Goal: Transaction & Acquisition: Book appointment/travel/reservation

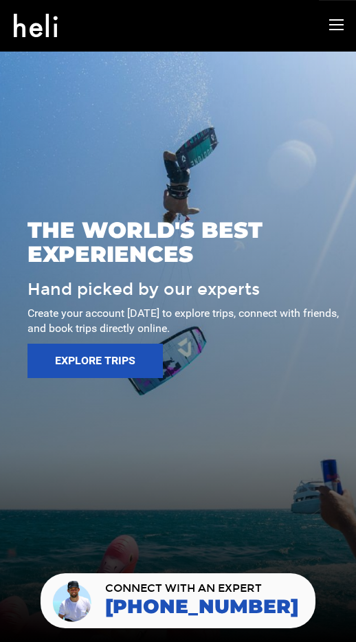
click at [336, 29] on icon at bounding box center [336, 25] width 14 height 16
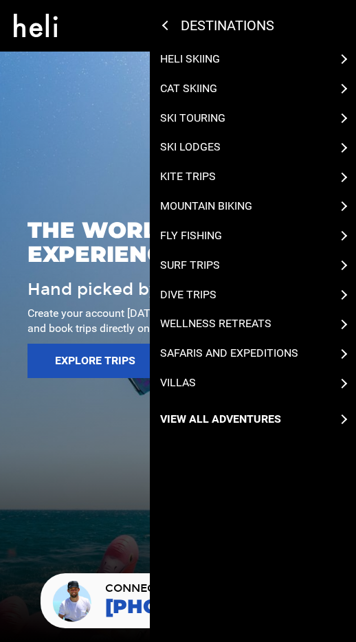
click at [166, 25] on icon at bounding box center [167, 26] width 10 height 10
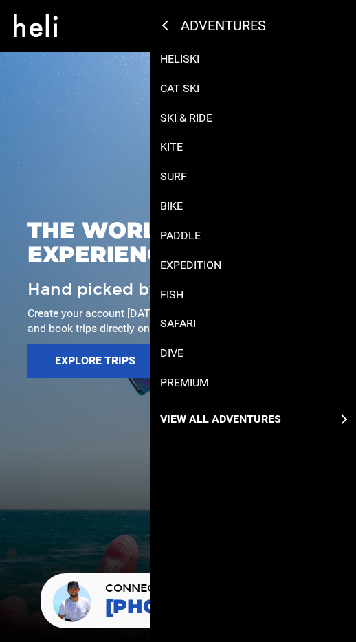
click at [164, 26] on icon at bounding box center [167, 26] width 10 height 10
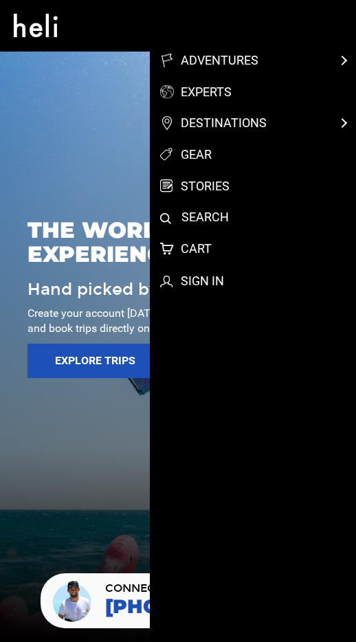
click at [198, 215] on link "search" at bounding box center [263, 217] width 206 height 18
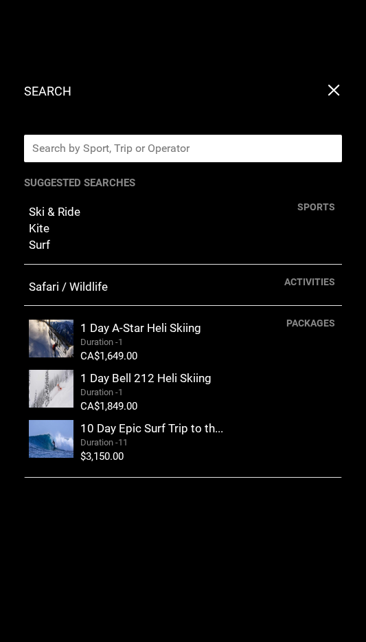
click at [78, 153] on input "text" at bounding box center [169, 148] width 290 height 27
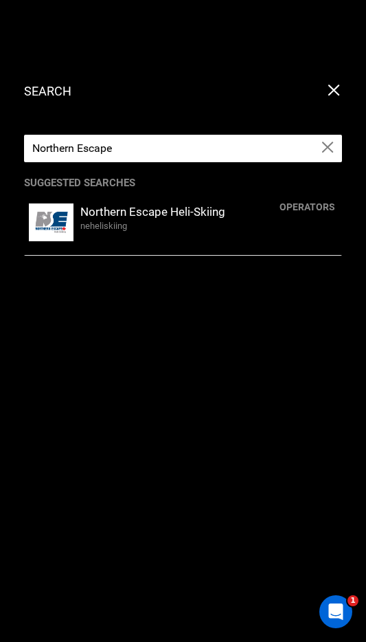
type input "Northern Escape"
click at [112, 225] on div "neheliskiing" at bounding box center [208, 226] width 257 height 13
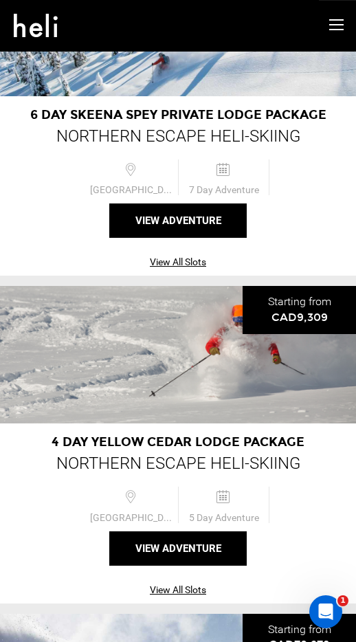
scroll to position [452, 0]
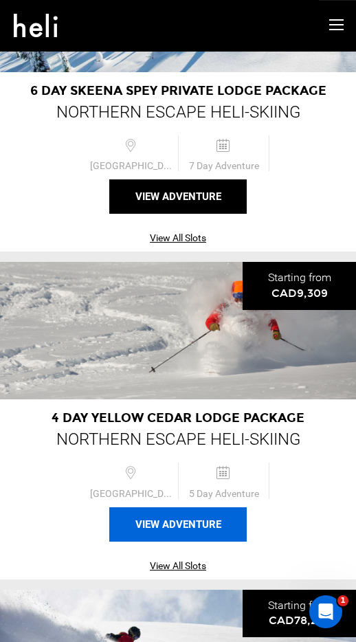
click at [192, 520] on button "View Adventure" at bounding box center [177, 524] width 137 height 34
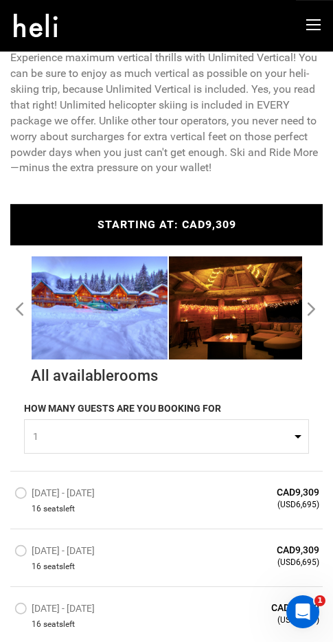
scroll to position [1116, 0]
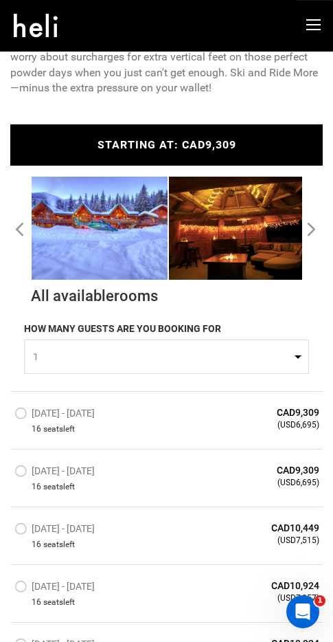
click at [20, 423] on label "[DATE] - [DATE]" at bounding box center [56, 415] width 84 height 16
click at [5, 428] on input "[DATE] - [DATE]" at bounding box center [5, 419] width 0 height 30
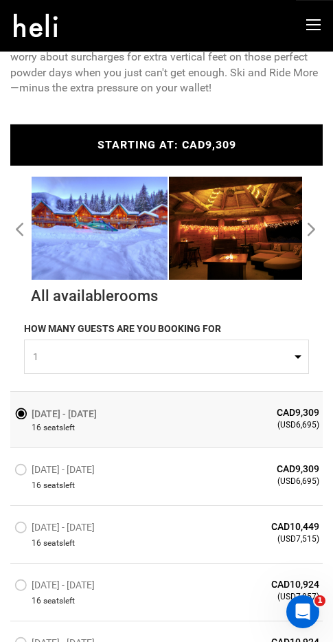
click at [21, 422] on label "[DATE] - [DATE]" at bounding box center [57, 414] width 86 height 16
click at [5, 430] on input "[DATE] - [DATE]" at bounding box center [5, 418] width 0 height 28
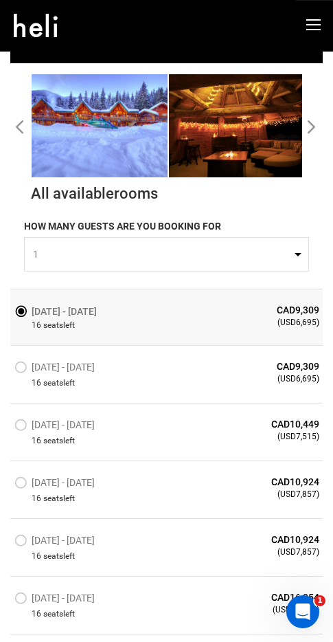
scroll to position [1219, 0]
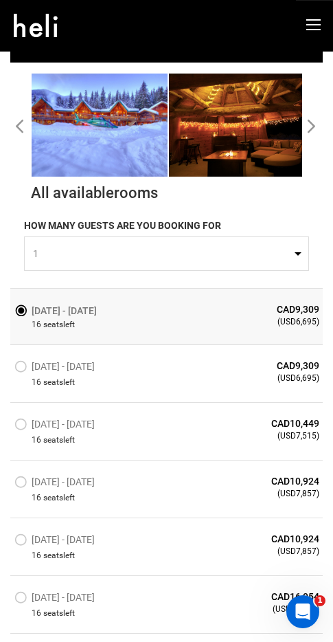
click at [298, 269] on button "1" at bounding box center [166, 253] width 285 height 34
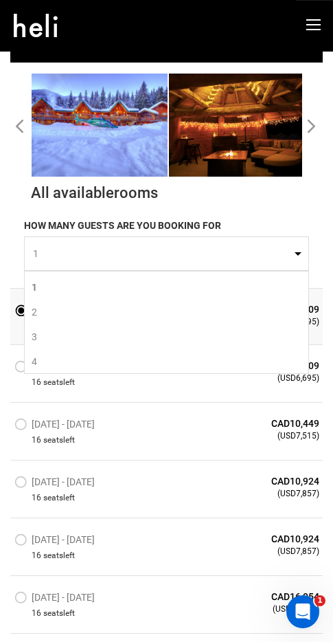
click at [298, 269] on button "1" at bounding box center [166, 253] width 285 height 34
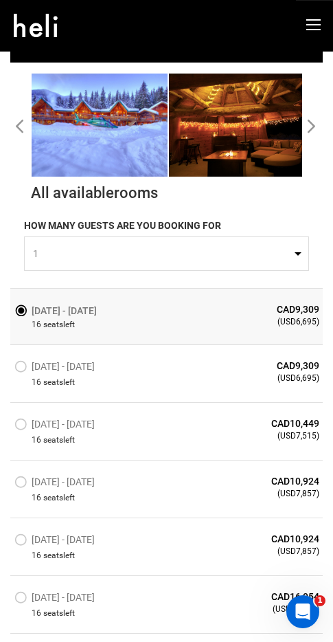
click at [320, 265] on div "HOW MANY GUESTS ARE YOU BOOKING FOR 1 0 1 2 3 4 5 6 7 8 9 10 11 12 13 14 15 16 …" at bounding box center [166, 246] width 313 height 84
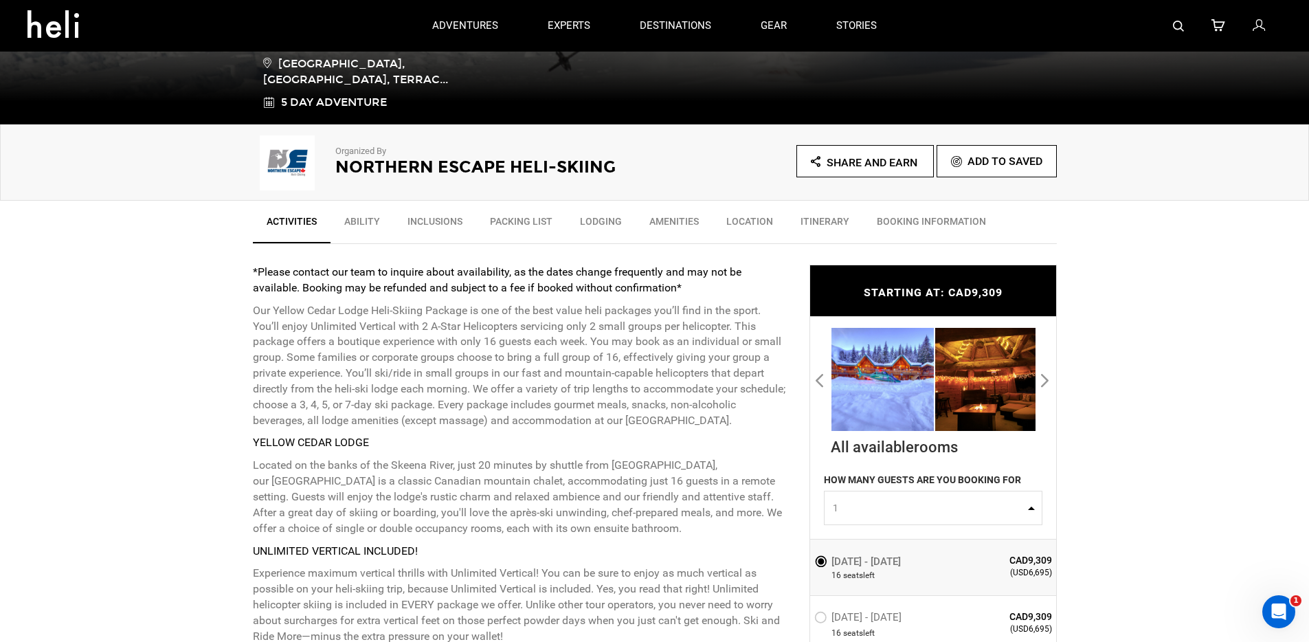
scroll to position [0, 0]
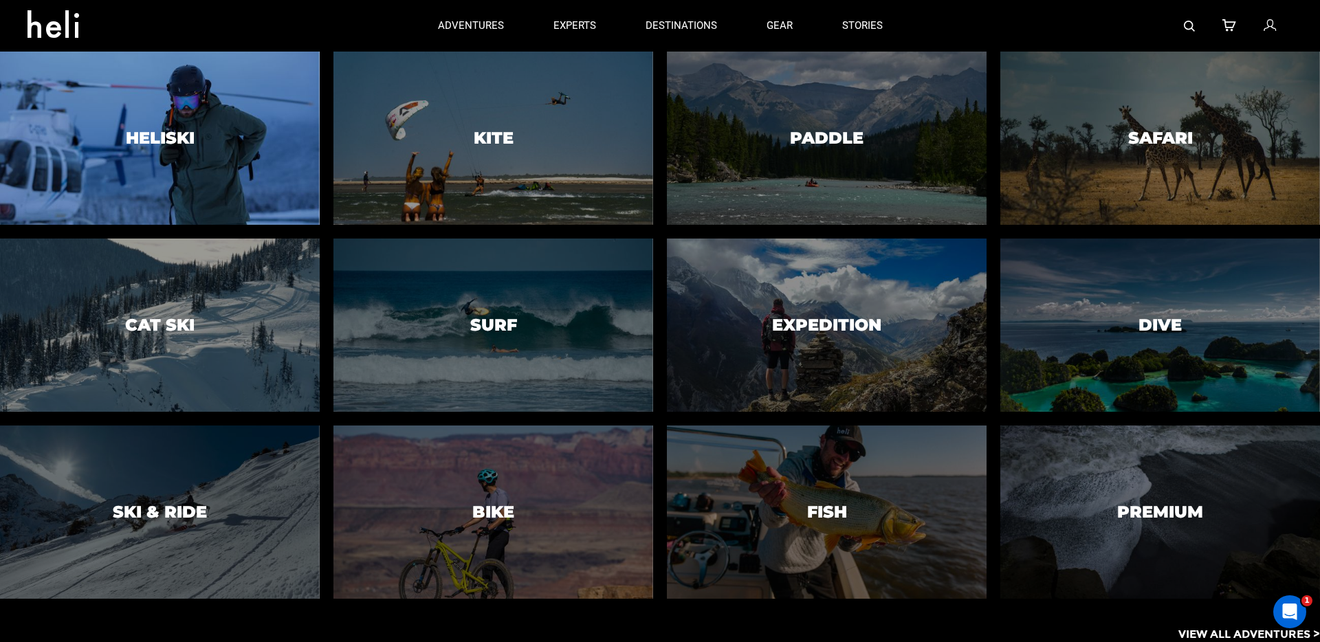
click at [131, 129] on h3 "Heliski" at bounding box center [160, 138] width 69 height 18
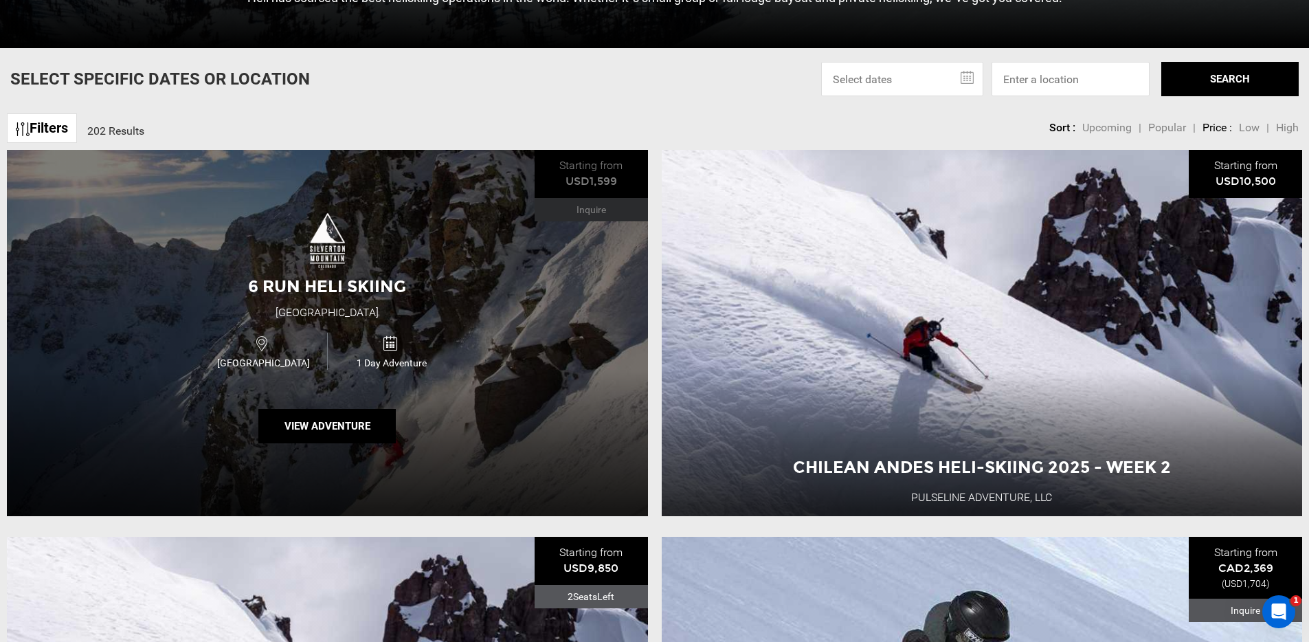
scroll to position [527, 0]
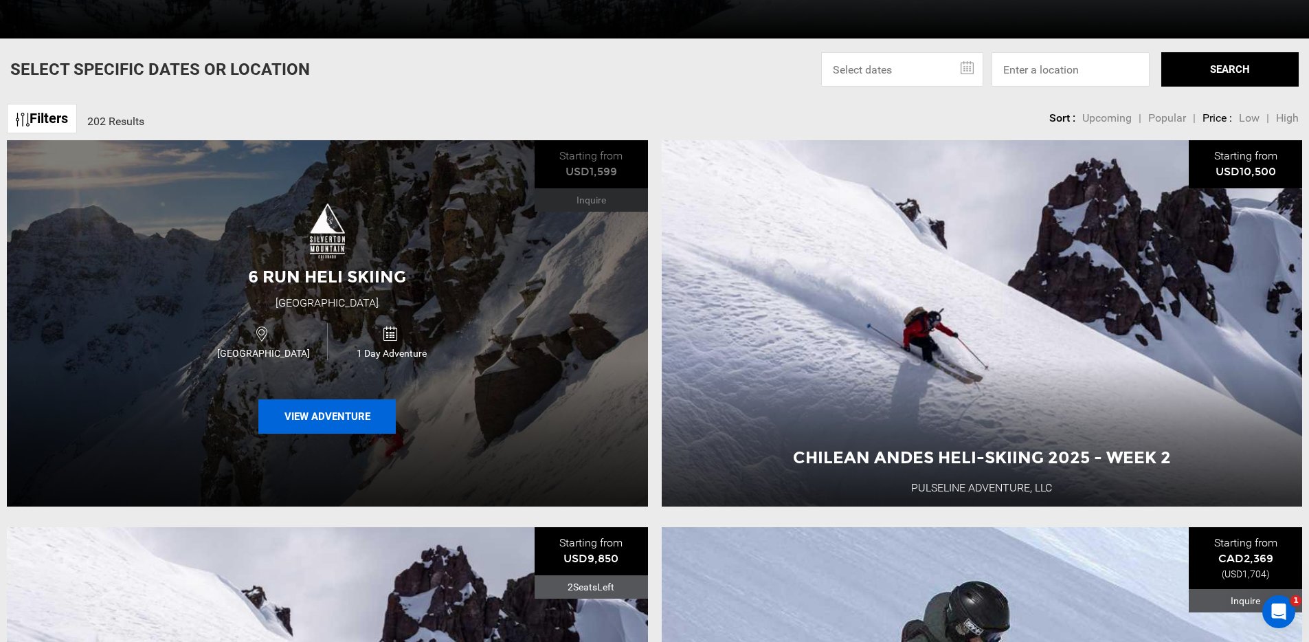
click at [316, 416] on button "View Adventure" at bounding box center [326, 416] width 137 height 34
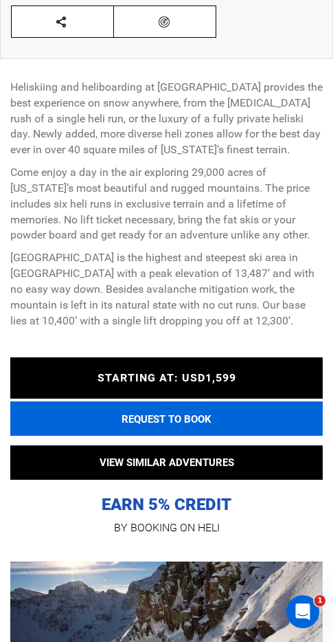
scroll to position [544, 0]
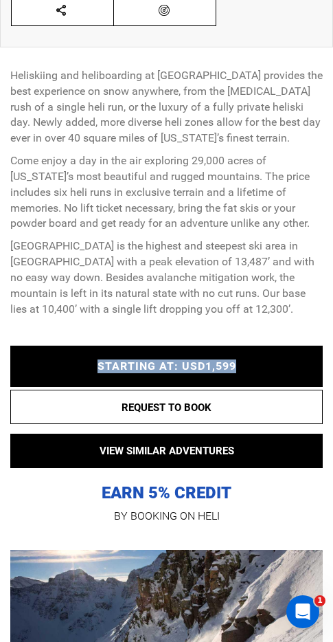
drag, startPoint x: 85, startPoint y: 364, endPoint x: 289, endPoint y: 364, distance: 203.5
click at [289, 364] on link "STARTING AT: USD1,599" at bounding box center [166, 366] width 299 height 14
drag, startPoint x: 93, startPoint y: 368, endPoint x: 271, endPoint y: 364, distance: 177.4
click at [271, 364] on link "STARTING AT: USD1,599" at bounding box center [166, 366] width 299 height 14
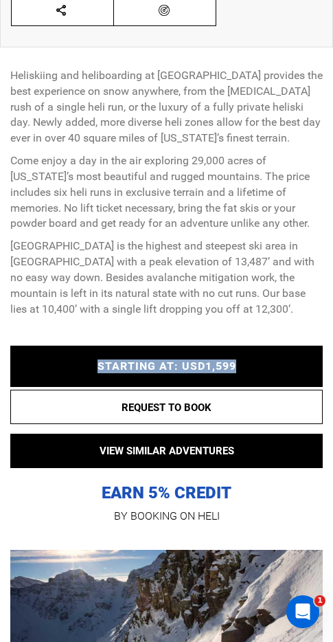
click at [271, 364] on link "STARTING AT: USD1,599" at bounding box center [166, 366] width 299 height 14
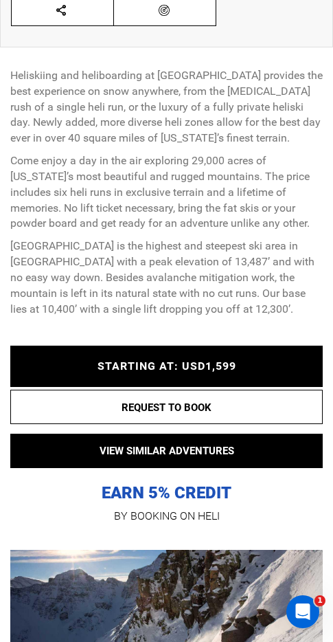
click at [195, 303] on p "[GEOGRAPHIC_DATA] is the highest and steepest ski area in [GEOGRAPHIC_DATA] wit…" at bounding box center [166, 278] width 313 height 78
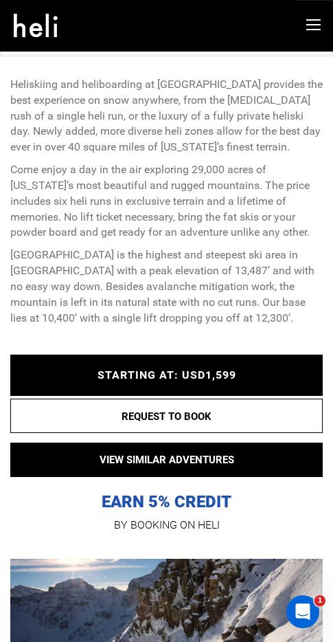
scroll to position [522, 0]
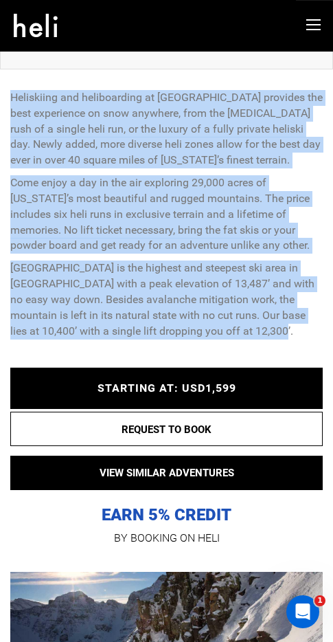
drag, startPoint x: 194, startPoint y: 329, endPoint x: 10, endPoint y: 100, distance: 294.4
click at [10, 100] on div "Heliskiing and heliboarding at [GEOGRAPHIC_DATA] provides the best experience o…" at bounding box center [166, 215] width 313 height 250
click at [198, 337] on p "[GEOGRAPHIC_DATA] is the highest and steepest ski area in [GEOGRAPHIC_DATA] wit…" at bounding box center [166, 300] width 313 height 78
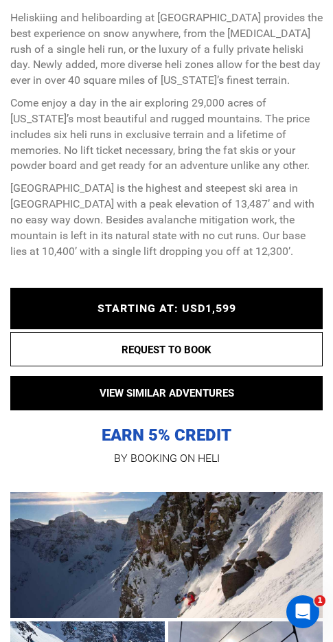
scroll to position [613, 0]
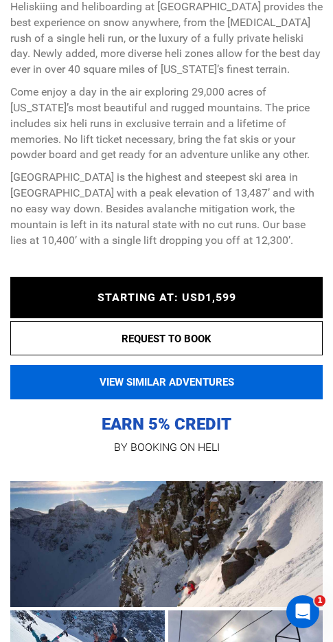
click at [133, 381] on button "VIEW SIMILAR ADVENTURES" at bounding box center [166, 382] width 313 height 34
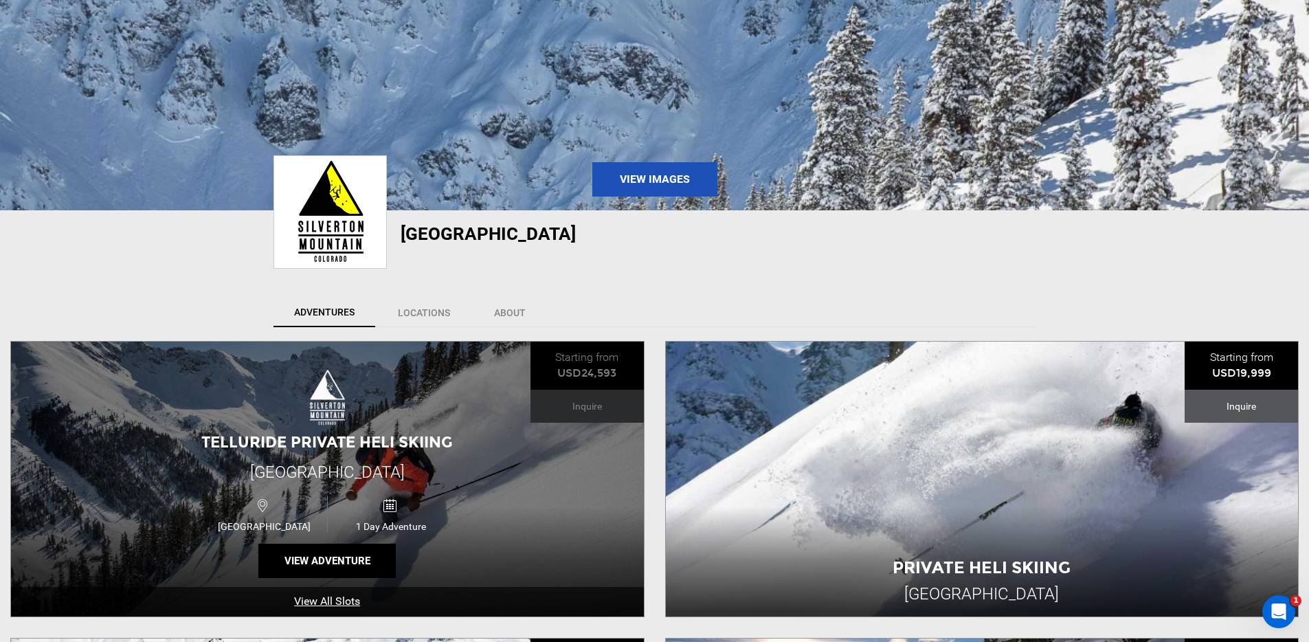
scroll to position [256, 0]
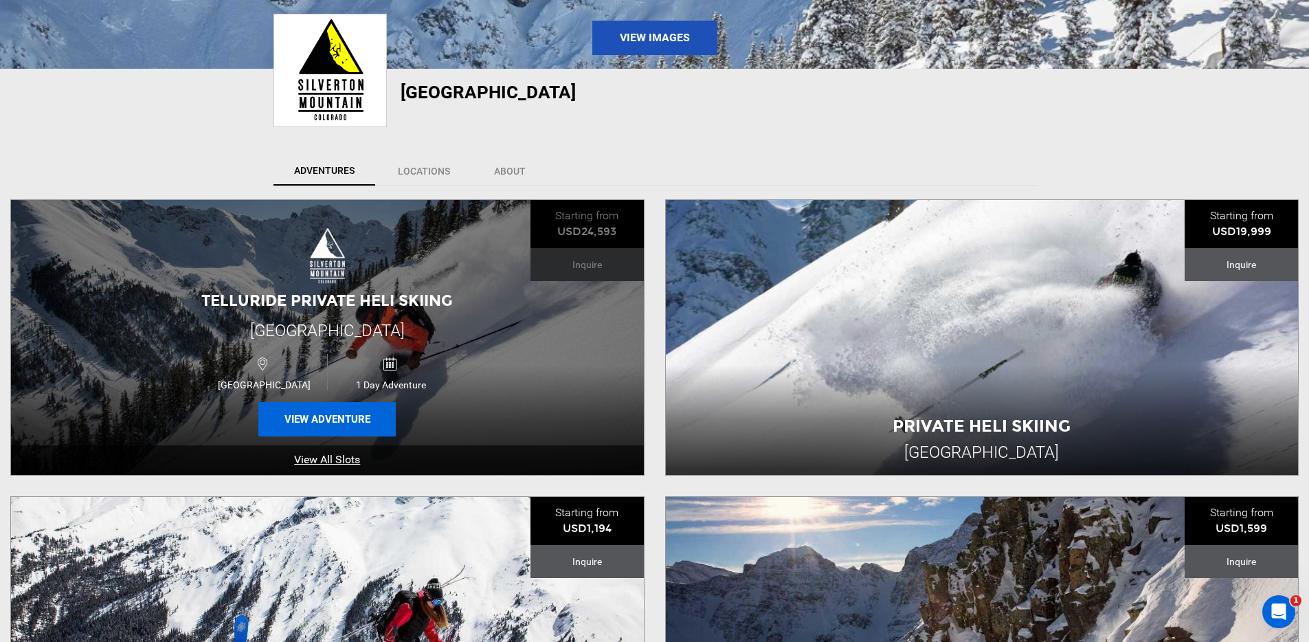
click at [328, 421] on button "View Adventure" at bounding box center [326, 419] width 137 height 34
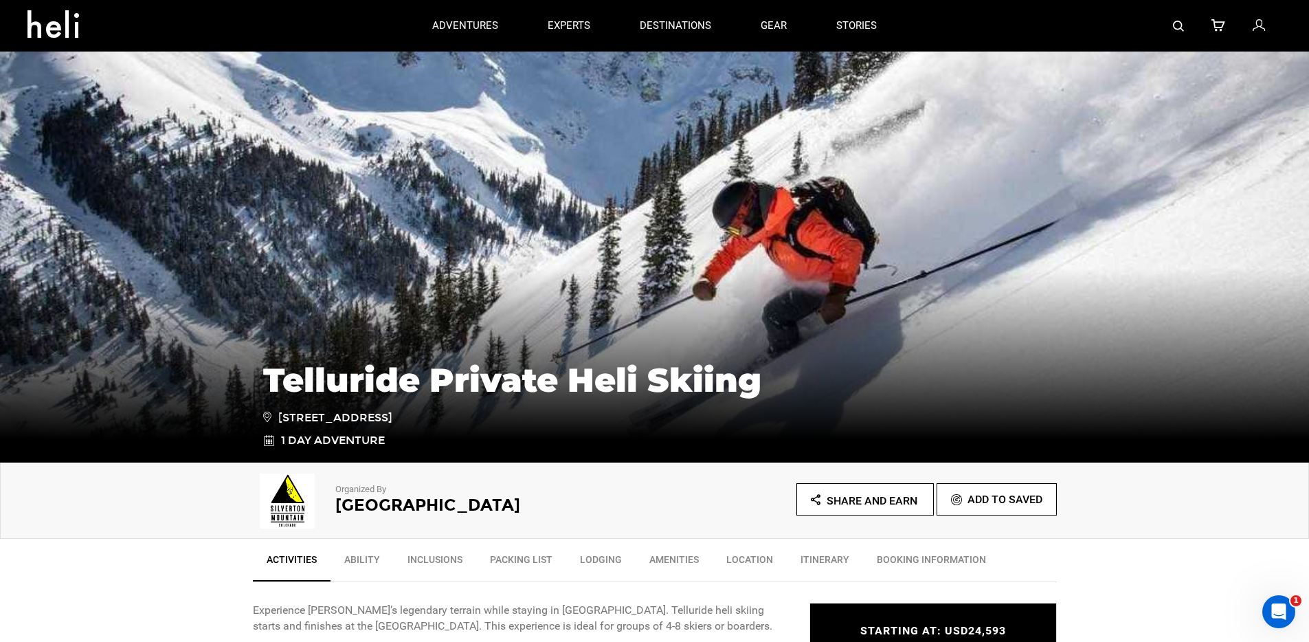
click at [44, 30] on icon at bounding box center [58, 20] width 62 height 22
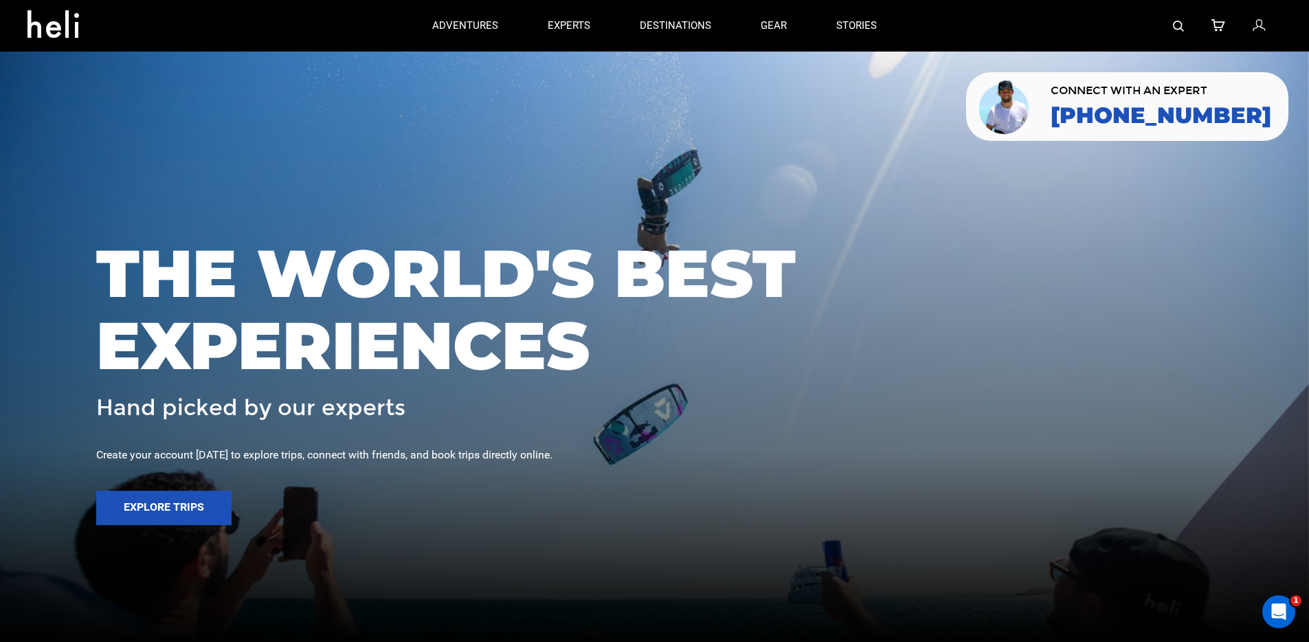
click at [366, 23] on img at bounding box center [1178, 26] width 11 height 11
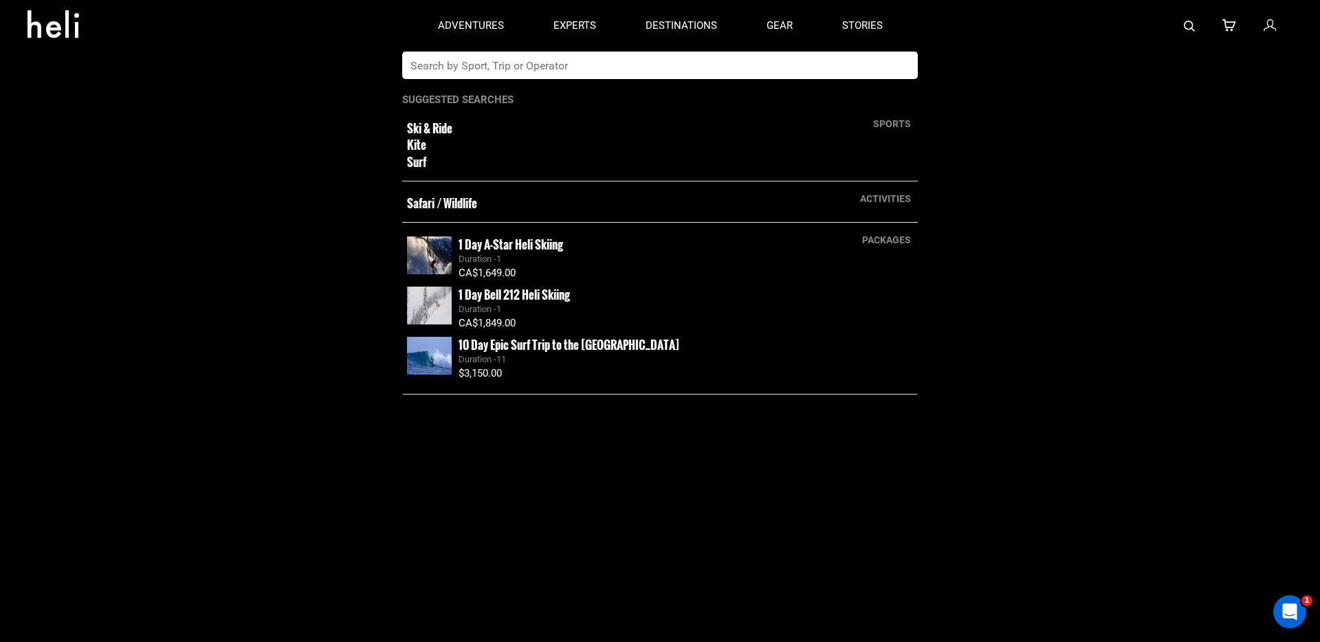
click at [366, 65] on input "text" at bounding box center [645, 65] width 487 height 27
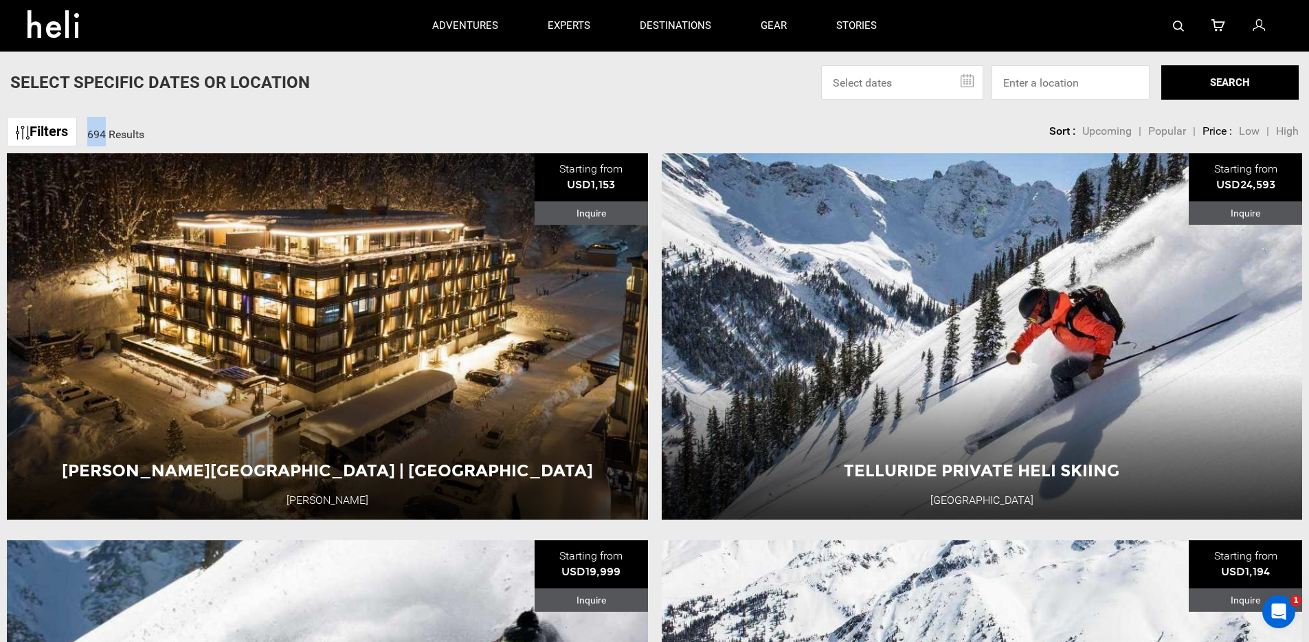
drag, startPoint x: 93, startPoint y: 135, endPoint x: 110, endPoint y: 135, distance: 17.2
click at [110, 135] on span "694 Results" at bounding box center [115, 134] width 57 height 13
click at [219, 131] on div "Filters 694 Results sortby Sort Upcoming Popular Price: Low to High Price : Hig…" at bounding box center [654, 125] width 1309 height 30
